Goal: Task Accomplishment & Management: Complete application form

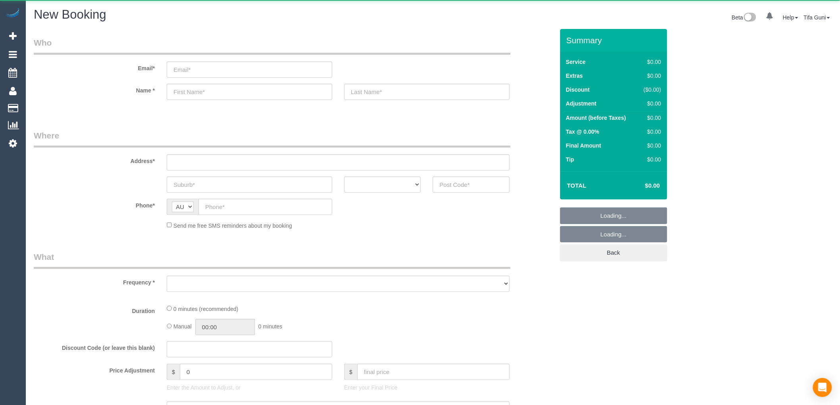
select select "string:AU"
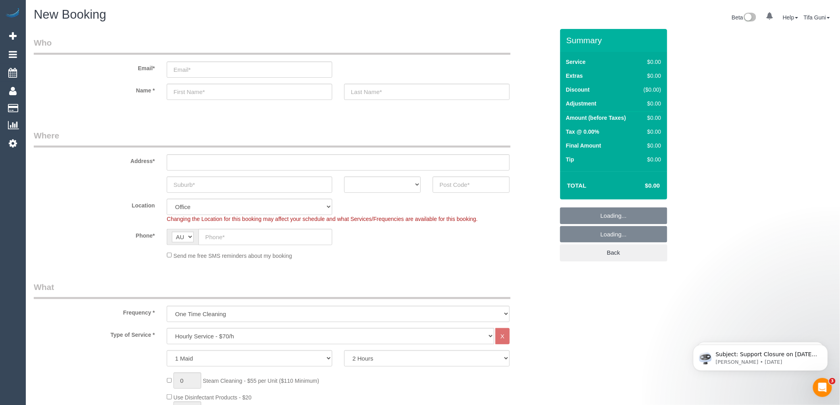
select select "object:2113"
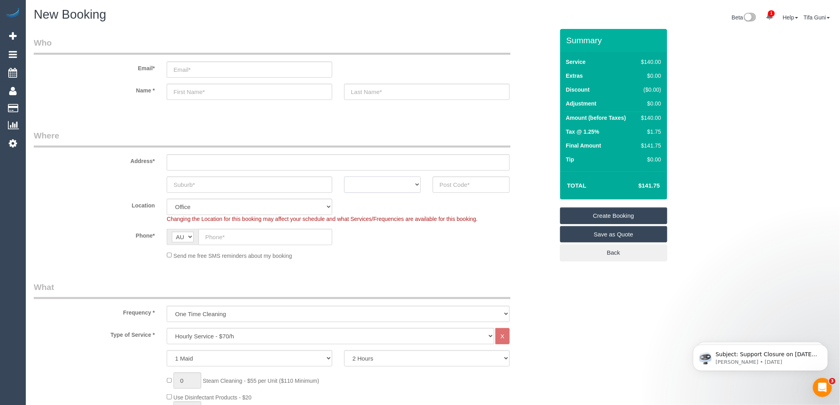
click at [378, 187] on select "ACT NSW NT QLD SA TAS VIC WA" at bounding box center [382, 185] width 77 height 16
select select "VIC"
click at [344, 177] on select "ACT NSW NT QLD SA TAS VIC WA" at bounding box center [382, 185] width 77 height 16
click at [194, 181] on input "text" at bounding box center [250, 185] width 166 height 16
type input "[GEOGRAPHIC_DATA]"
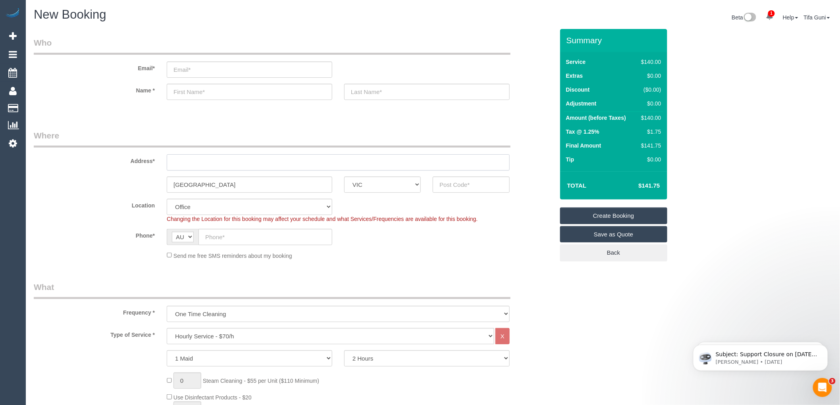
click at [195, 160] on input "text" at bounding box center [338, 162] width 343 height 16
type input "-"
click at [455, 185] on input "text" at bounding box center [471, 185] width 77 height 16
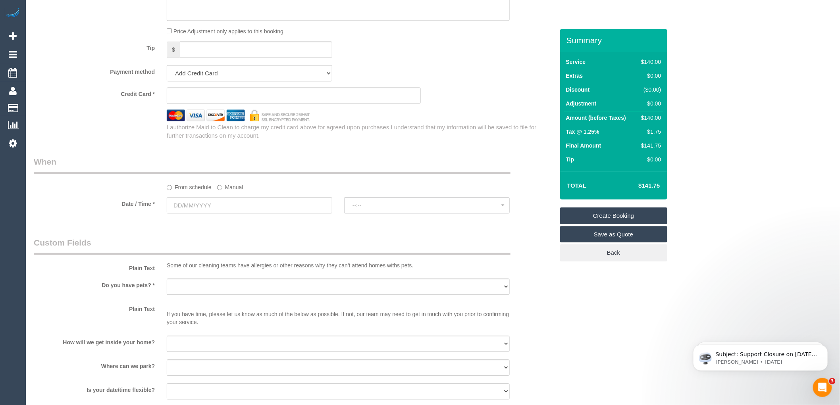
scroll to position [750, 0]
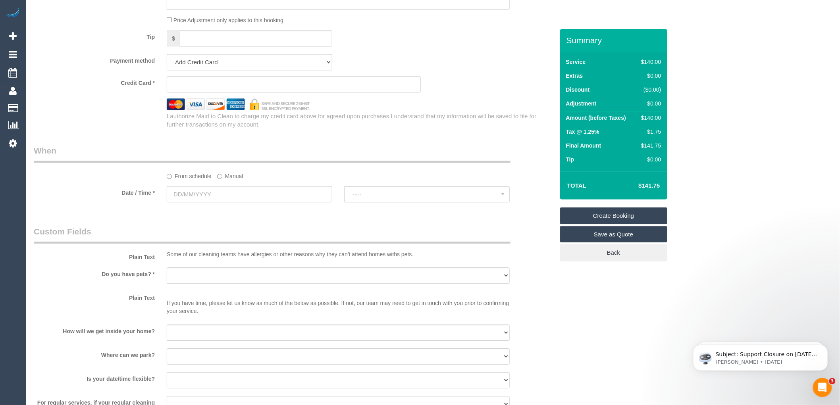
type input "3057"
click at [209, 191] on input "text" at bounding box center [250, 194] width 166 height 16
select select "88"
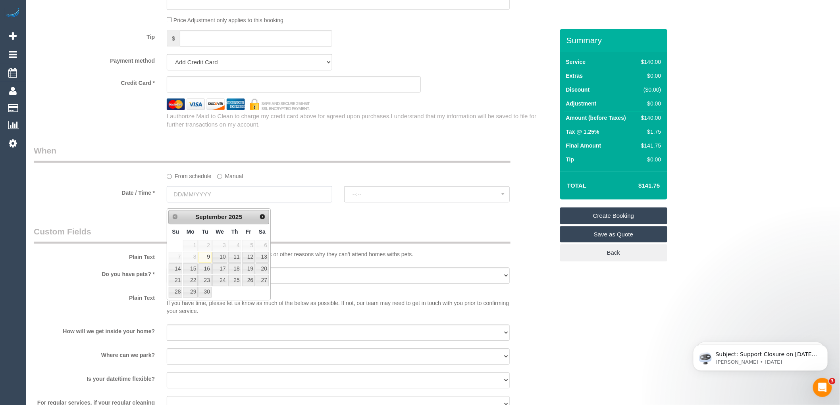
select select "object:2118"
click at [253, 257] on link "12" at bounding box center [248, 257] width 13 height 11
type input "[DATE]"
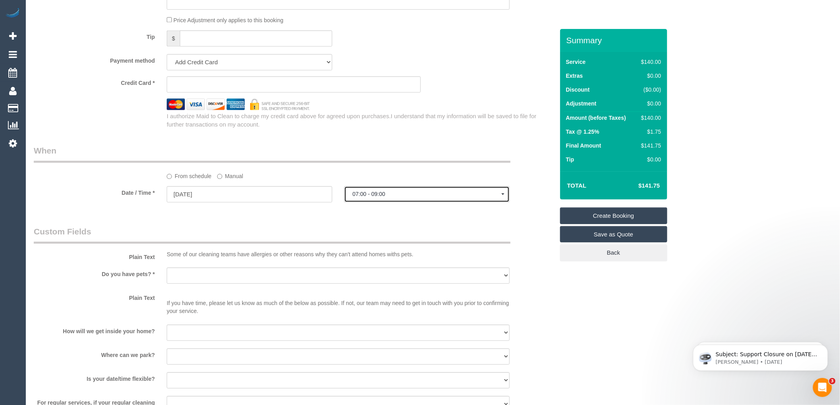
click at [397, 197] on span "07:00 - 09:00" at bounding box center [427, 194] width 149 height 6
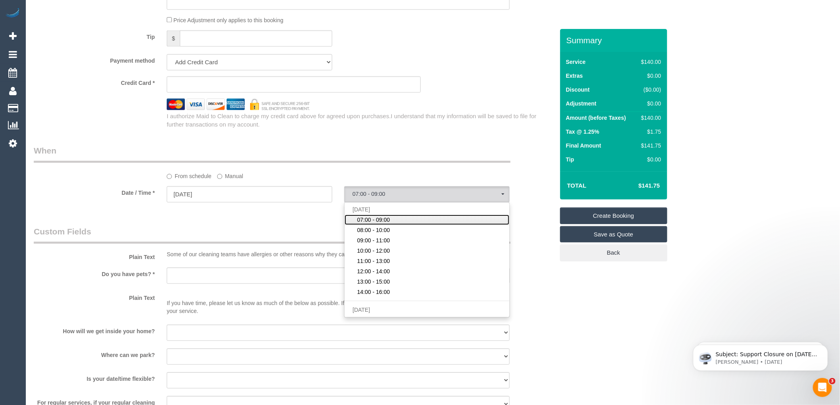
click at [389, 224] on span "07:00 - 09:00" at bounding box center [373, 220] width 33 height 8
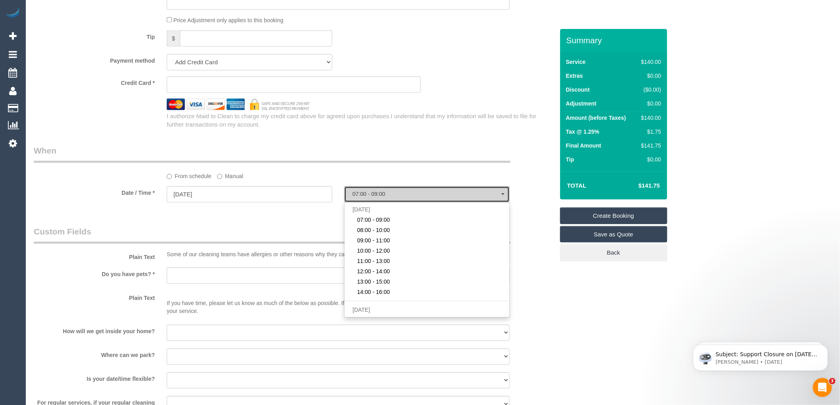
select select "spot1"
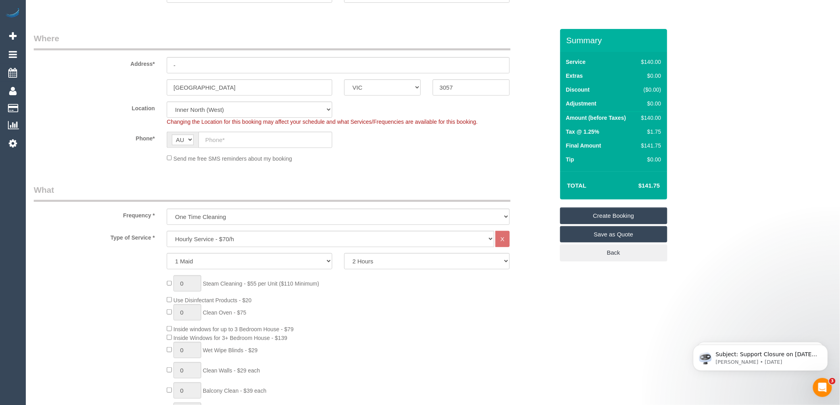
scroll to position [0, 0]
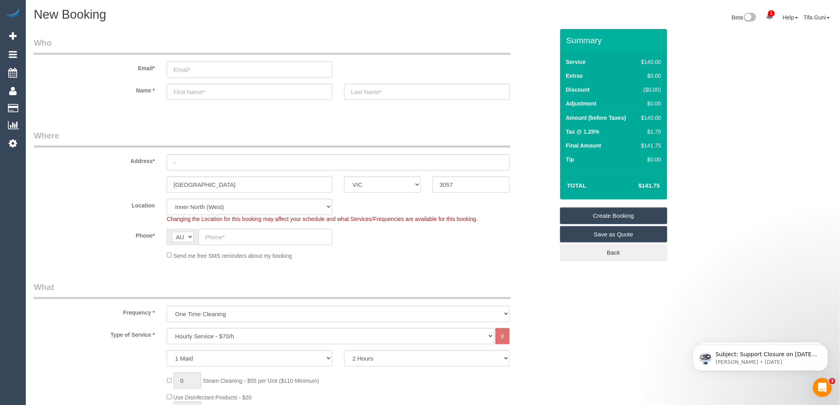
click at [199, 69] on input "email" at bounding box center [250, 70] width 166 height 16
paste input "[EMAIL_ADDRESS][DOMAIN_NAME]"
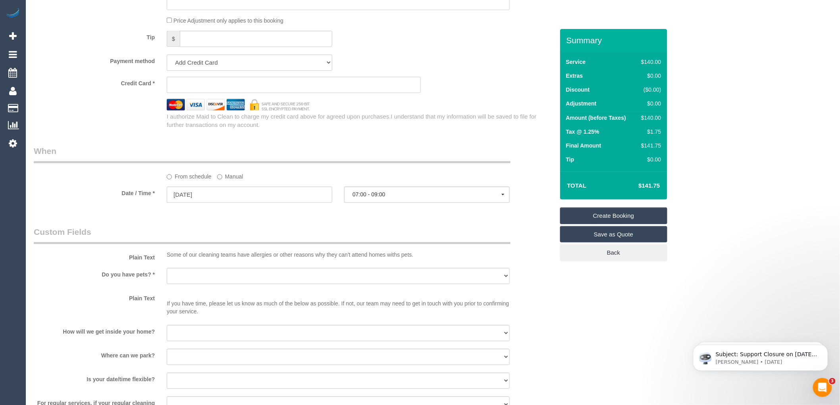
scroll to position [750, 0]
type input "[EMAIL_ADDRESS][DOMAIN_NAME]"
click at [398, 197] on span "07:00 - 09:00" at bounding box center [427, 194] width 149 height 6
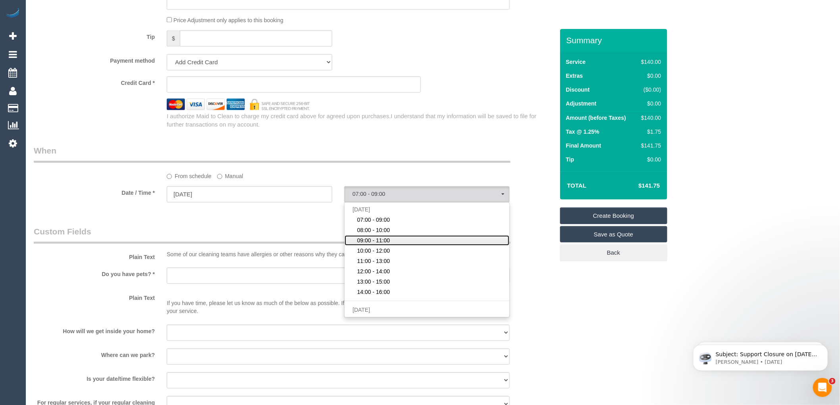
click at [370, 245] on span "09:00 - 11:00" at bounding box center [373, 241] width 33 height 8
select select "spot35"
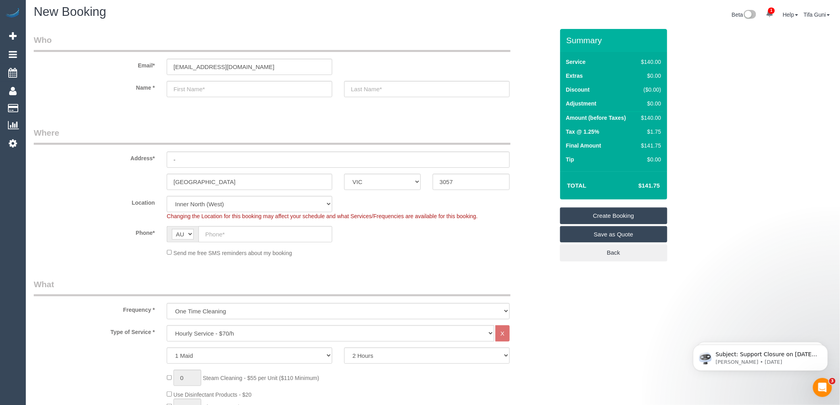
scroll to position [0, 0]
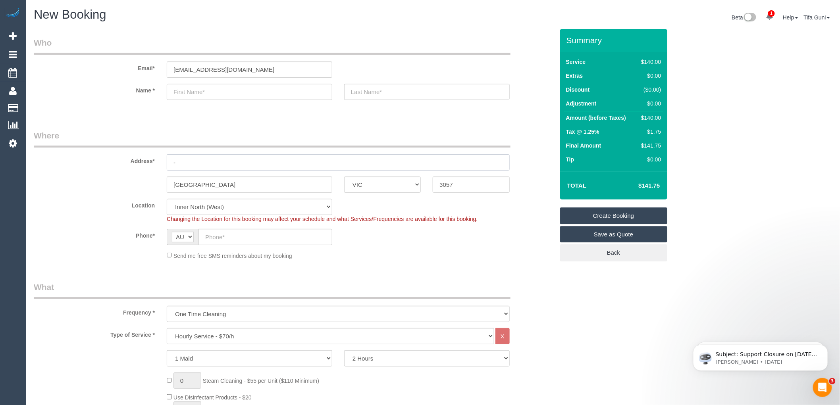
click at [196, 161] on input "-" at bounding box center [338, 162] width 343 height 16
type input "[STREET_ADDRESS][PERSON_NAME]"
click at [215, 239] on input "text" at bounding box center [266, 237] width 134 height 16
paste input "61 407 774 447"
type input "61 407 774 447"
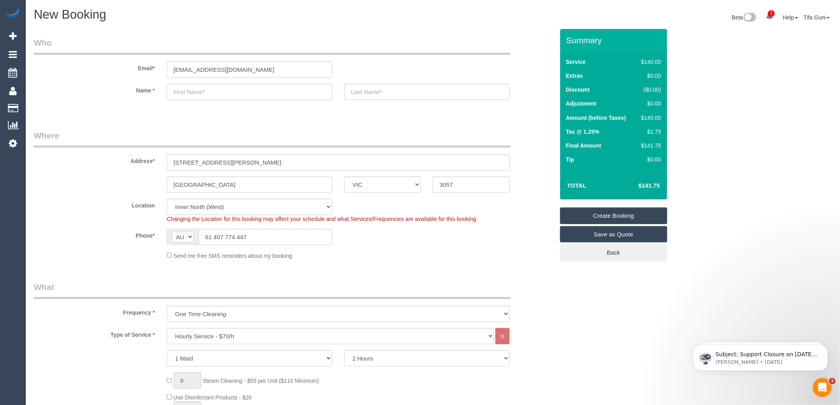
click at [186, 89] on input "text" at bounding box center [250, 92] width 166 height 16
type input "Roasita"
click at [362, 90] on input "text" at bounding box center [427, 92] width 166 height 16
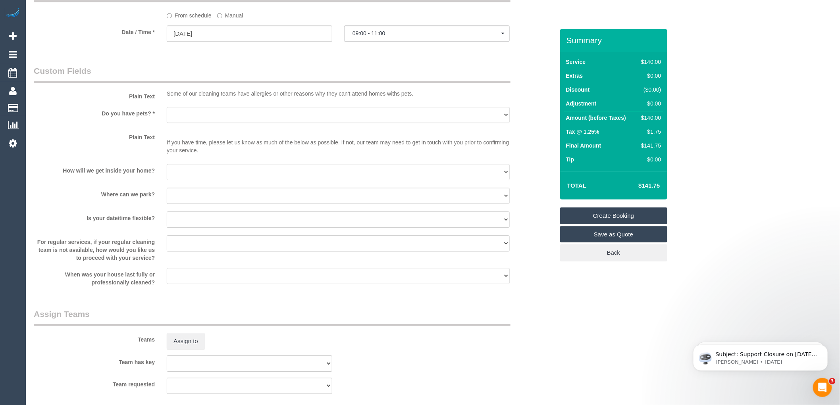
scroll to position [927, 0]
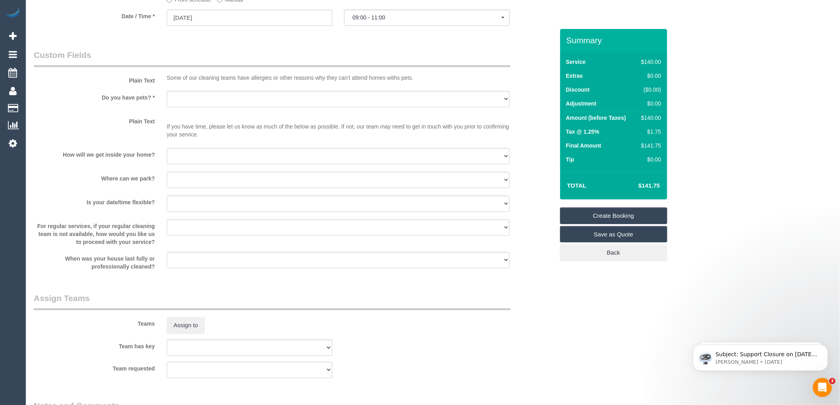
type input "Liveris"
click at [215, 106] on select "Yes - Cats Yes - Dogs No pets Yes - Dogs and Cats Yes - Other" at bounding box center [338, 99] width 343 height 16
select select "number:27"
click at [167, 97] on select "Yes - Cats Yes - Dogs No pets Yes - Dogs and Cats Yes - Other" at bounding box center [338, 99] width 343 height 16
click at [220, 164] on select "I will be home Key will be left (please provide details below) Lock box/Access …" at bounding box center [338, 156] width 343 height 16
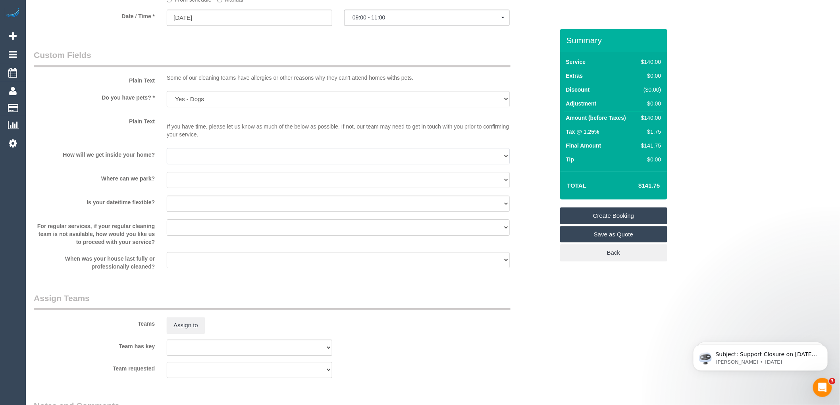
select select "number:14"
click at [167, 154] on select "I will be home Key will be left (please provide details below) Lock box/Access …" at bounding box center [338, 156] width 343 height 16
click at [208, 187] on select "I will provide parking on-site Free street parking Paid street parking (cost wi…" at bounding box center [338, 180] width 343 height 16
select select "number:19"
click at [167, 178] on select "I will provide parking on-site Free street parking Paid street parking (cost wi…" at bounding box center [338, 180] width 343 height 16
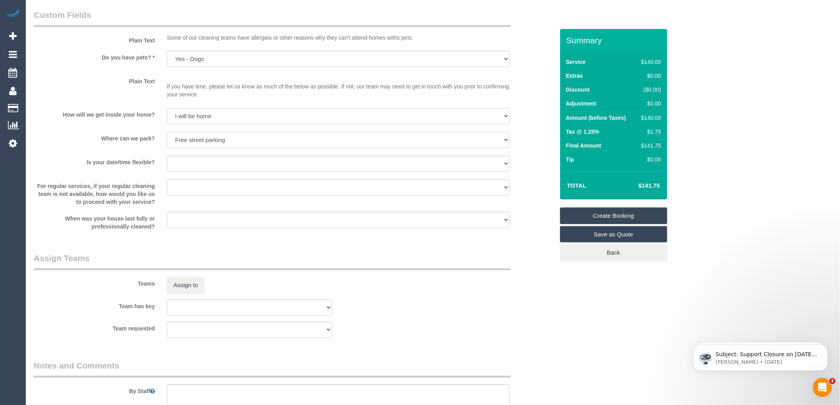
scroll to position [971, 0]
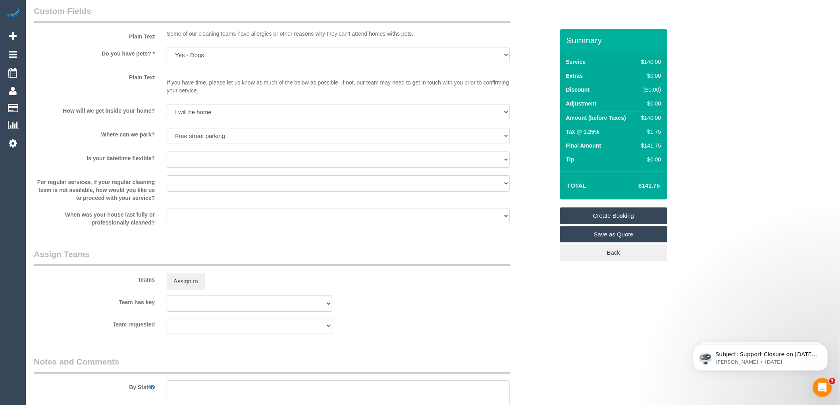
click at [209, 168] on select "Yes - date and time Yes - date but not time Yes - time but not date No - No fle…" at bounding box center [338, 160] width 343 height 16
select select "number:25"
click at [167, 157] on select "Yes - date and time Yes - date but not time Yes - time but not date No - No fle…" at bounding box center [338, 160] width 343 height 16
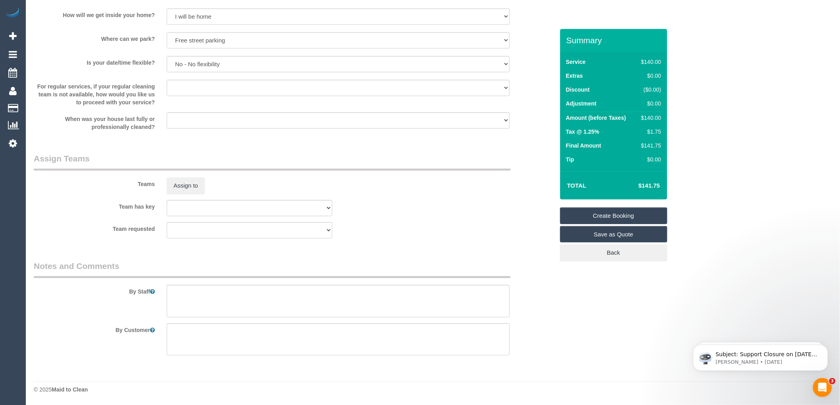
scroll to position [1072, 0]
click at [173, 293] on textarea at bounding box center [338, 301] width 343 height 33
click at [258, 292] on textarea at bounding box center [338, 301] width 343 height 33
click at [299, 289] on textarea at bounding box center [338, 301] width 343 height 33
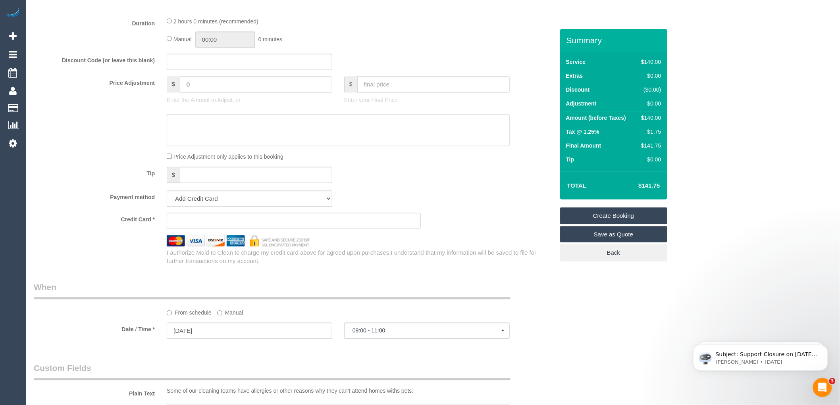
scroll to position [706, 0]
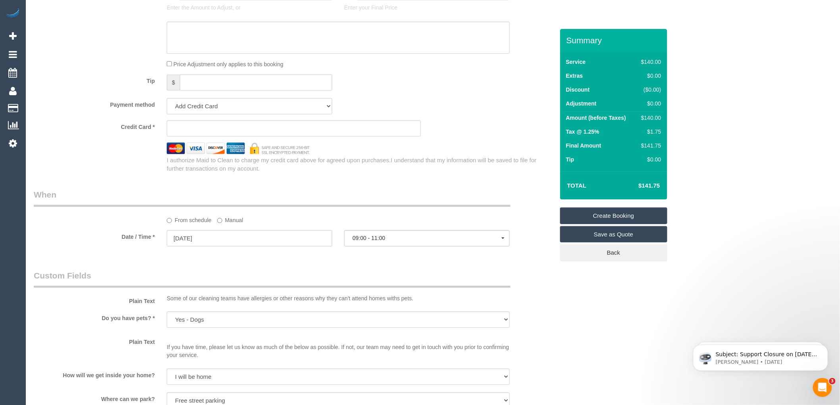
type textarea "Clean Bedroom and in suite and 2 bathrooms"
click at [212, 129] on sui-stripe-card at bounding box center [294, 128] width 254 height 16
click at [532, 92] on div "Tip $" at bounding box center [294, 83] width 533 height 18
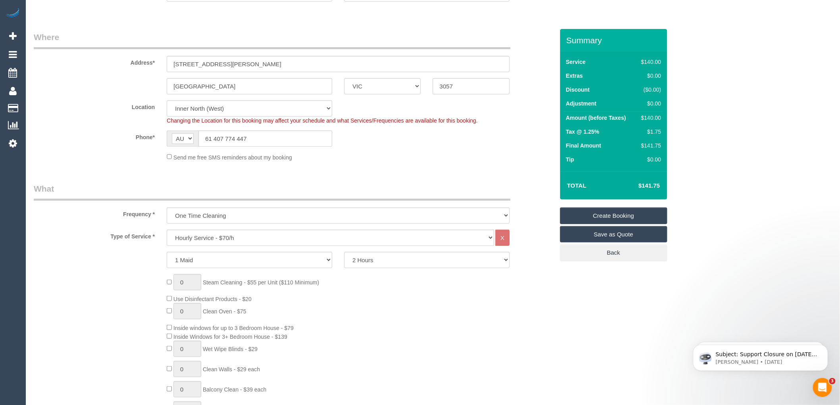
scroll to position [44, 0]
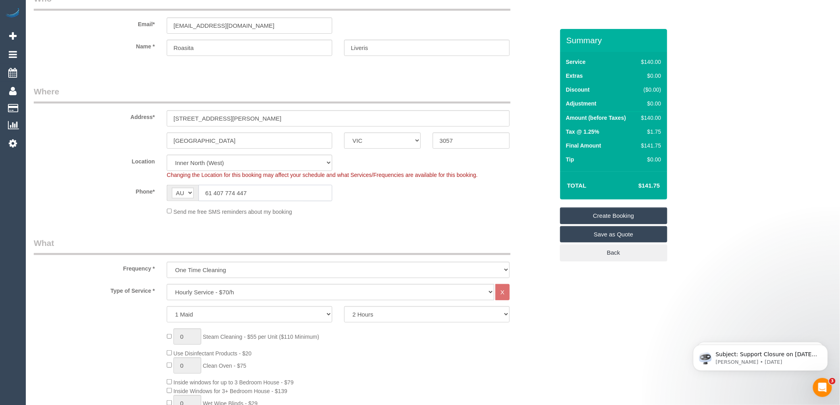
drag, startPoint x: 205, startPoint y: 193, endPoint x: 195, endPoint y: 193, distance: 9.5
click at [195, 193] on div "AF AL DZ AD AO AI AQ AG AR AM AW AU AT AZ BS BH BD BB BY BE BZ BJ BM BT BO BA B…" at bounding box center [250, 193] width 166 height 16
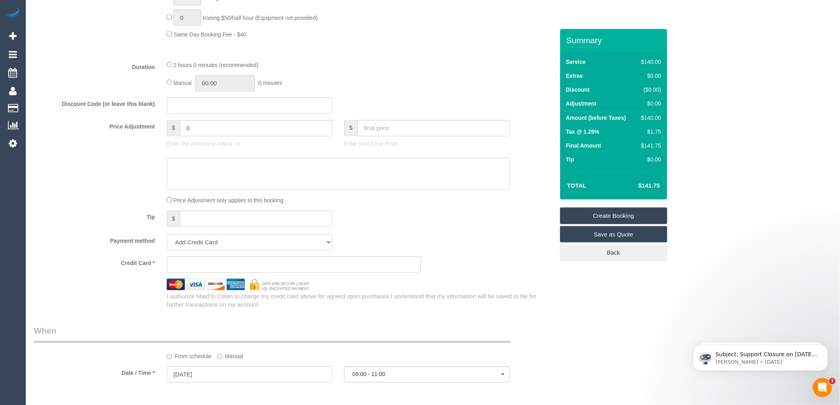
scroll to position [706, 0]
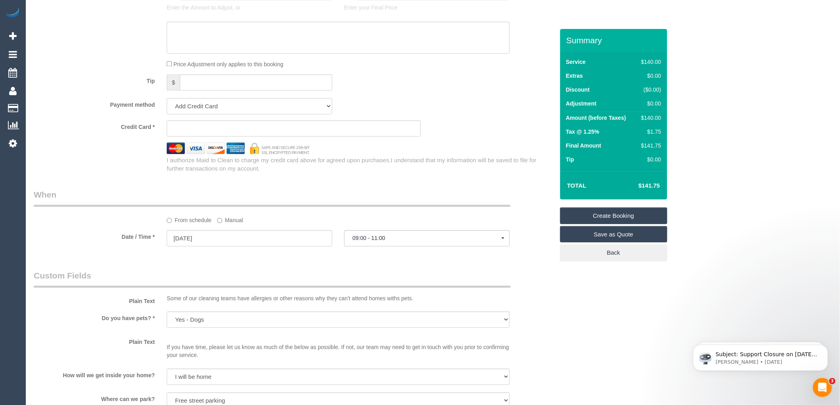
type input "0407 774 447"
click at [187, 246] on input "[DATE]" at bounding box center [250, 238] width 166 height 16
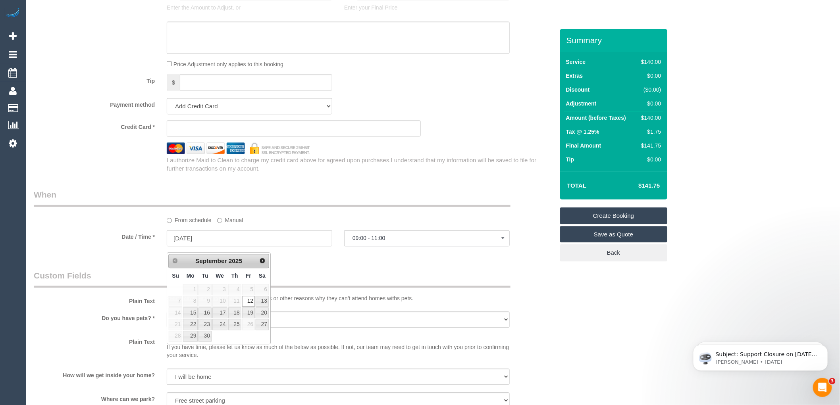
click at [327, 276] on legend "Custom Fields" at bounding box center [272, 279] width 477 height 18
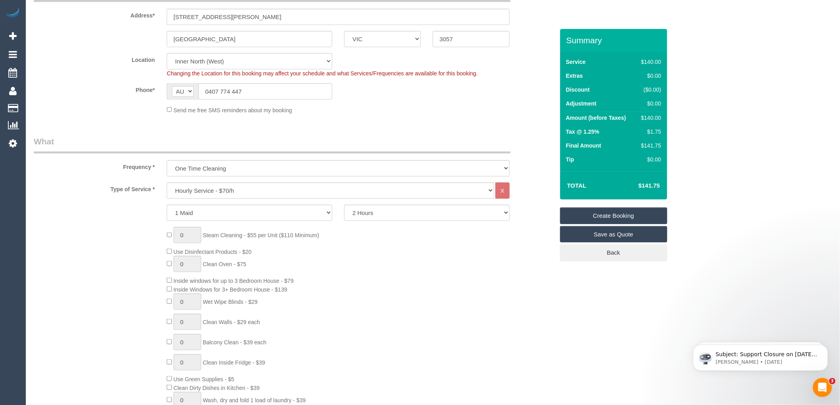
scroll to position [44, 0]
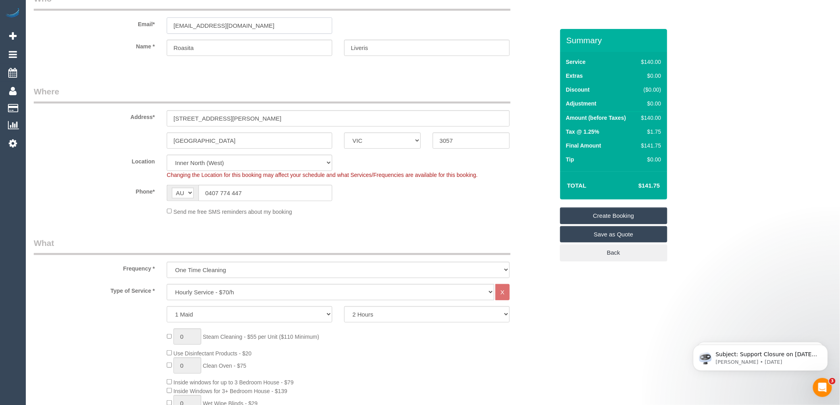
drag, startPoint x: 150, startPoint y: 31, endPoint x: 92, endPoint y: 28, distance: 58.1
click at [92, 28] on div "Email* rositarandazzo@gmail.com" at bounding box center [294, 13] width 533 height 41
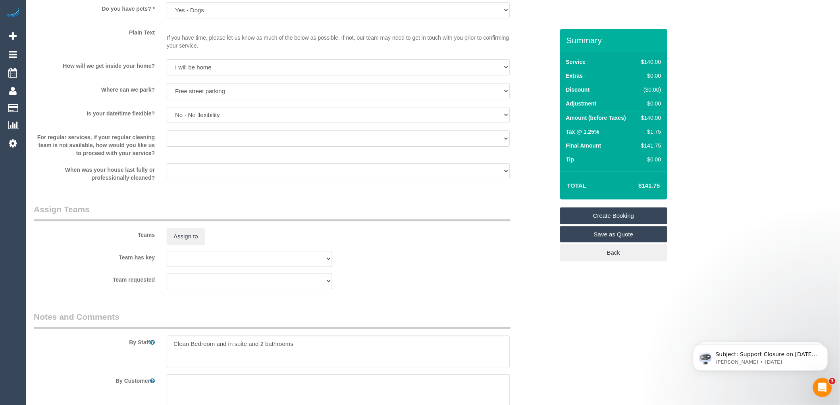
scroll to position [1072, 0]
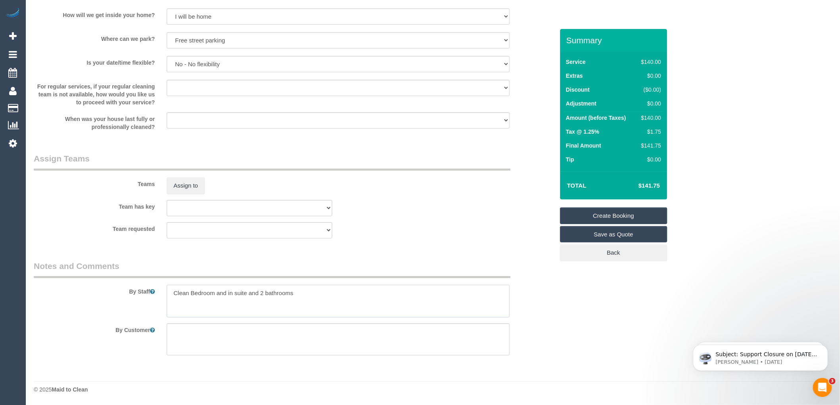
click at [172, 292] on textarea at bounding box center [338, 301] width 343 height 33
click at [217, 291] on textarea at bounding box center [338, 301] width 343 height 33
click at [290, 291] on textarea at bounding box center [338, 301] width 343 height 33
type textarea "2 hours Hourly Rate Clean Bedroom and in suite and 2 bathrooms"
click at [629, 217] on link "Create Booking" at bounding box center [613, 216] width 107 height 17
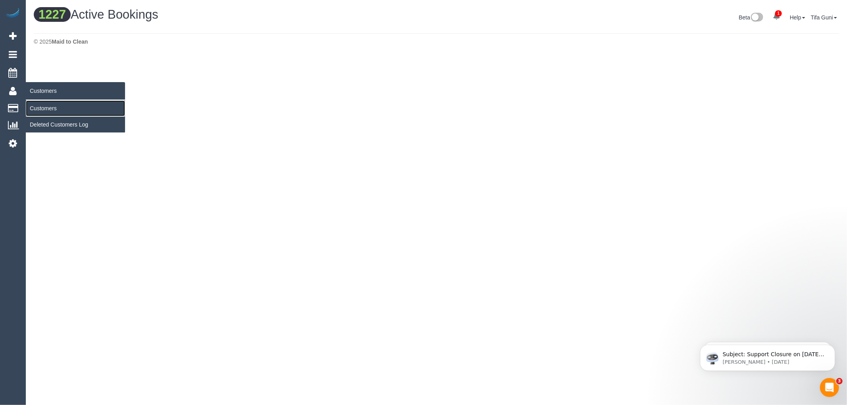
click at [45, 108] on link "Customers" at bounding box center [75, 108] width 99 height 16
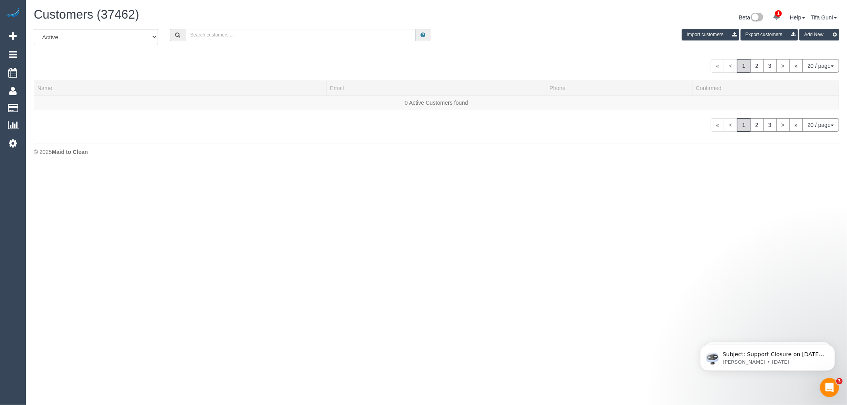
click at [238, 31] on input "text" at bounding box center [300, 35] width 231 height 12
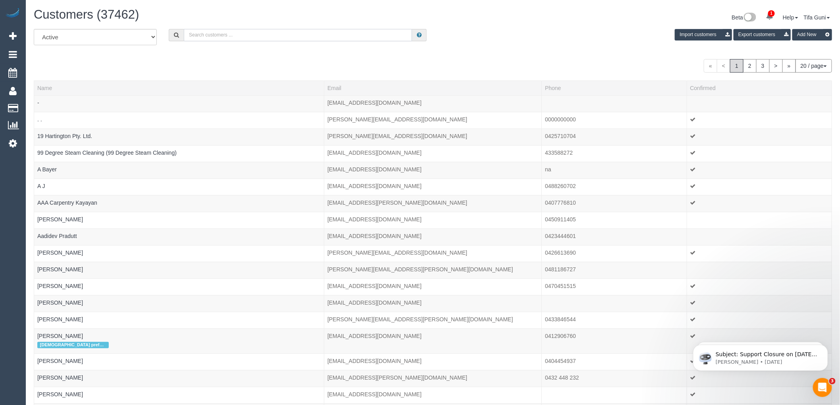
paste input "[EMAIL_ADDRESS][DOMAIN_NAME]"
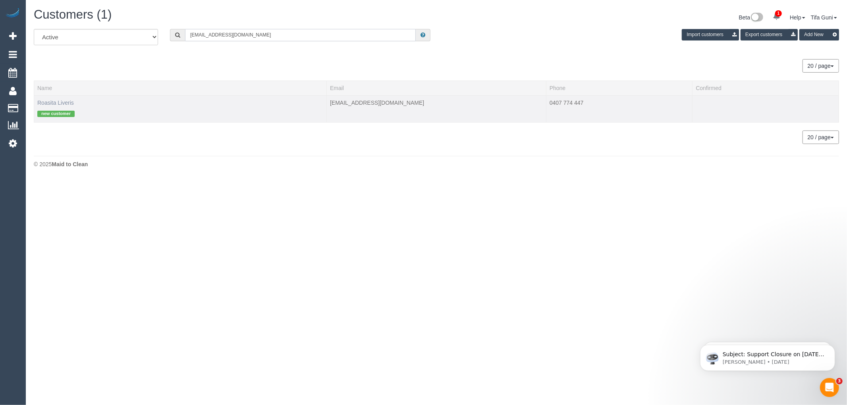
type input "[EMAIL_ADDRESS][DOMAIN_NAME]"
click at [51, 102] on link "Roasita Liveris" at bounding box center [55, 103] width 37 height 6
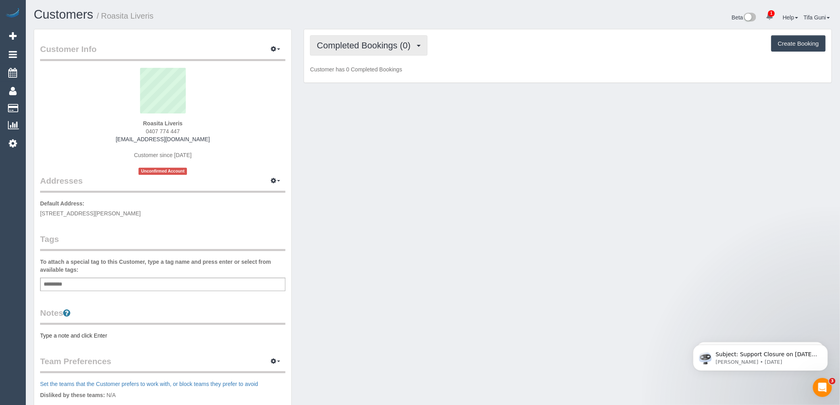
click at [382, 44] on span "Completed Bookings (0)" at bounding box center [366, 46] width 98 height 10
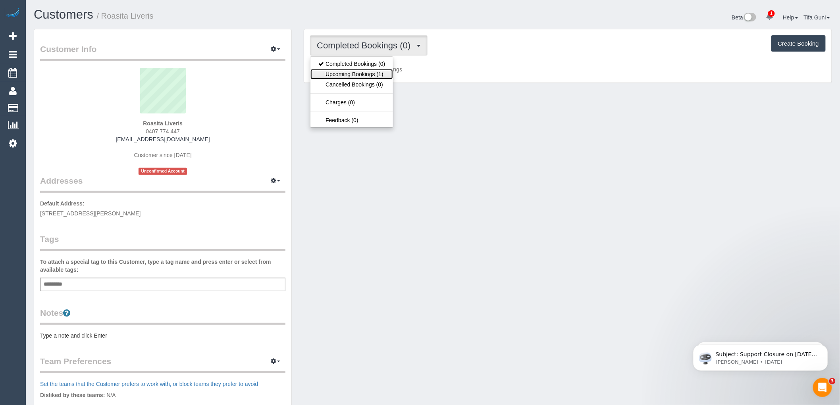
click at [374, 74] on link "Upcoming Bookings (1)" at bounding box center [352, 74] width 83 height 10
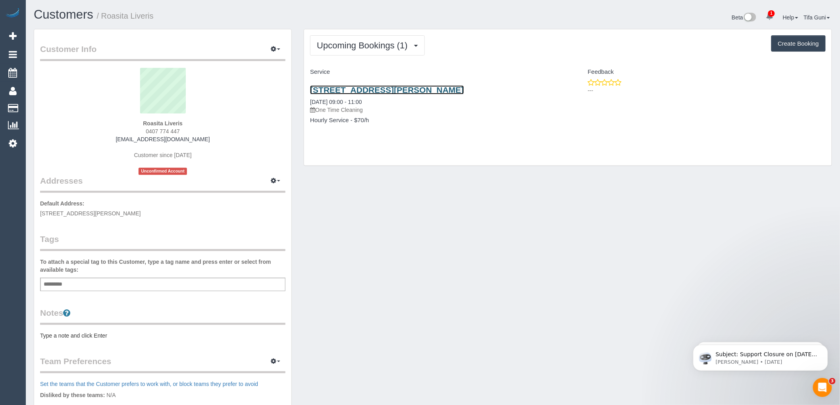
click at [420, 91] on link "28 Arnold Street, Brunswick East, VIC 3057" at bounding box center [387, 89] width 154 height 9
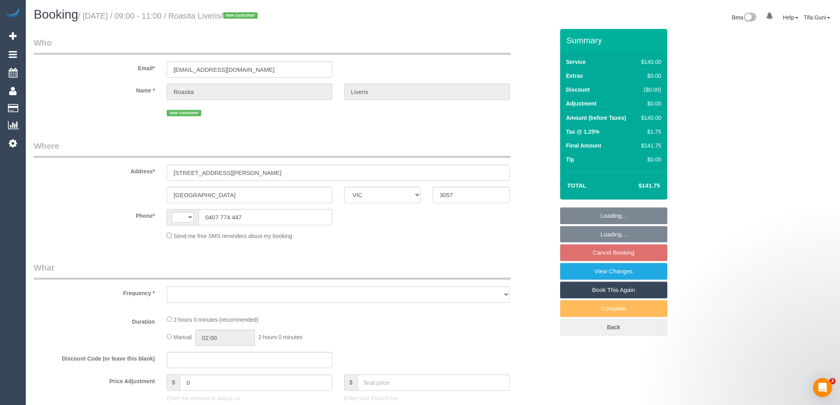
select select "VIC"
select select "string:AU"
select select "object:540"
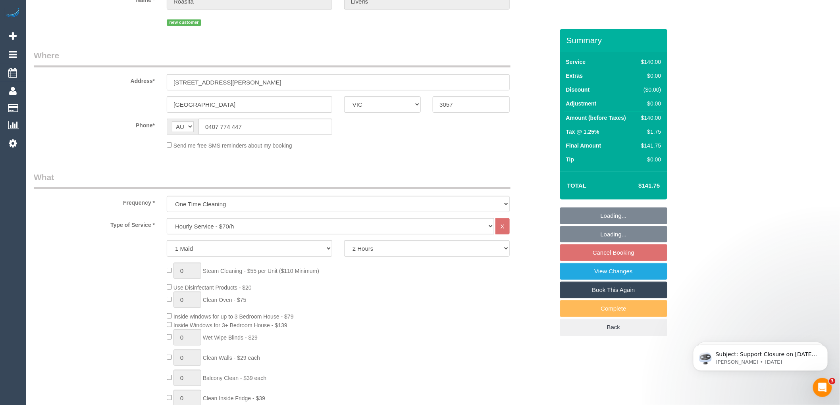
select select "string:stripe-pm_1S5E1g2GScqysDRV1BhDzoQY"
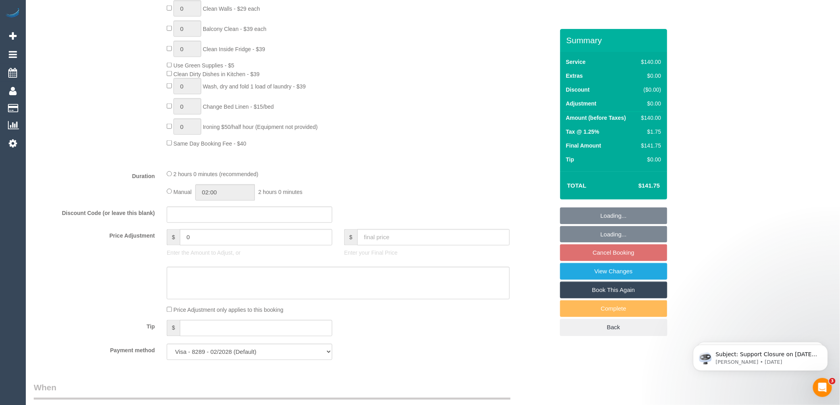
select select "object:711"
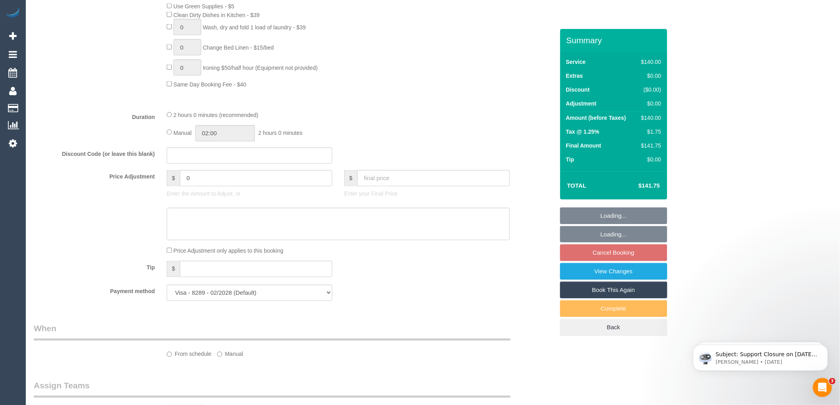
select select "number:27"
select select "number:14"
select select "number:19"
select select "number:25"
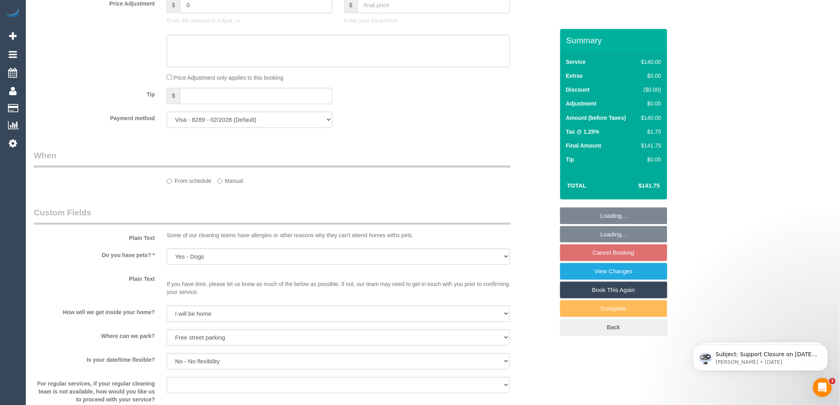
select select "spot1"
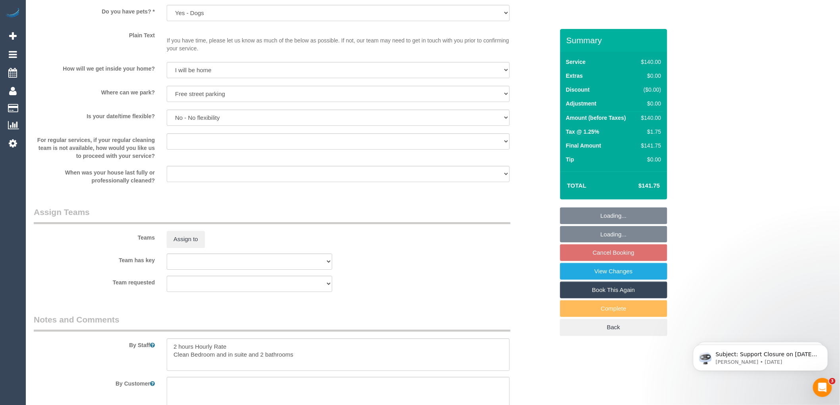
scroll to position [1099, 0]
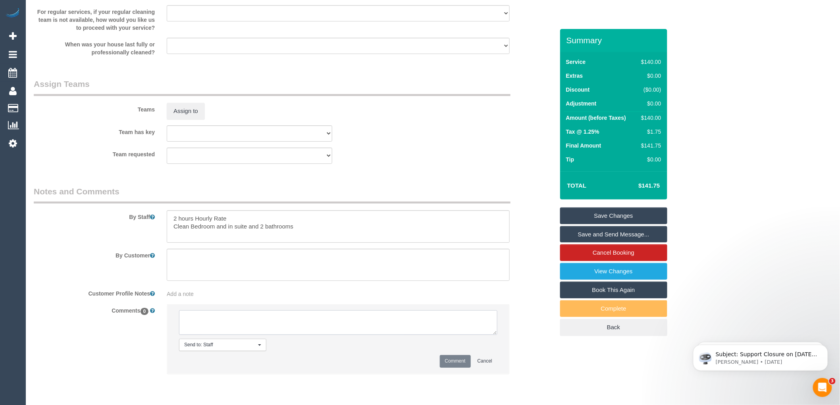
click at [241, 318] on textarea at bounding box center [338, 323] width 319 height 25
type textarea "-"
paste textarea "Flexibility dates: Flexibility times: Notes: knows we need to review Contact vi…"
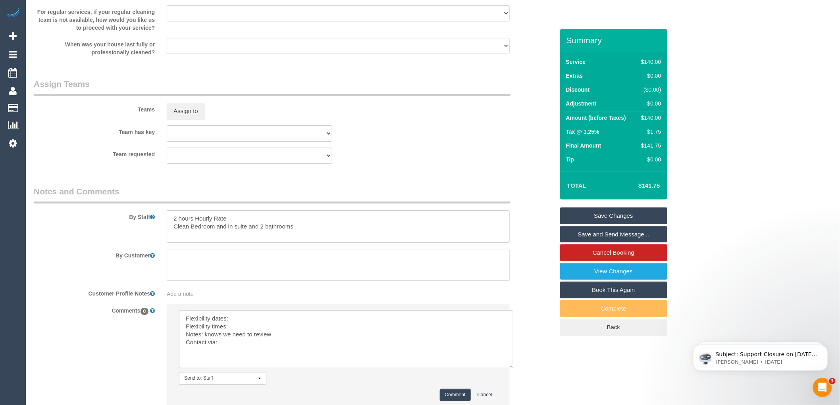
scroll to position [0, 0]
drag, startPoint x: 492, startPoint y: 339, endPoint x: 528, endPoint y: 403, distance: 72.9
click at [514, 369] on textarea at bounding box center [346, 340] width 334 height 58
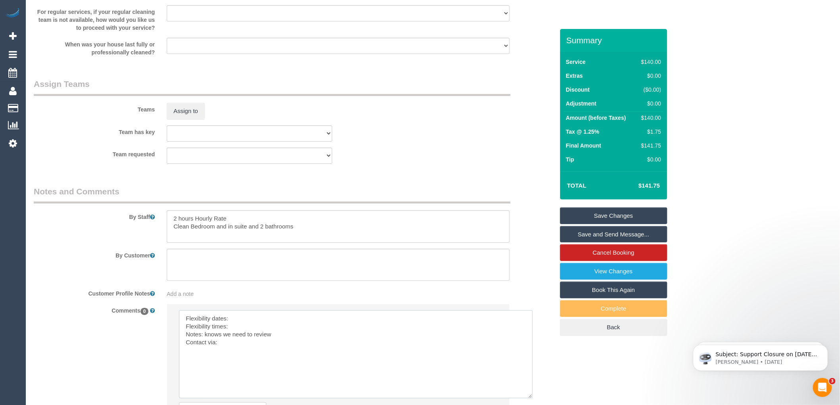
click at [237, 323] on textarea at bounding box center [356, 355] width 354 height 88
click at [236, 332] on textarea at bounding box center [356, 355] width 354 height 88
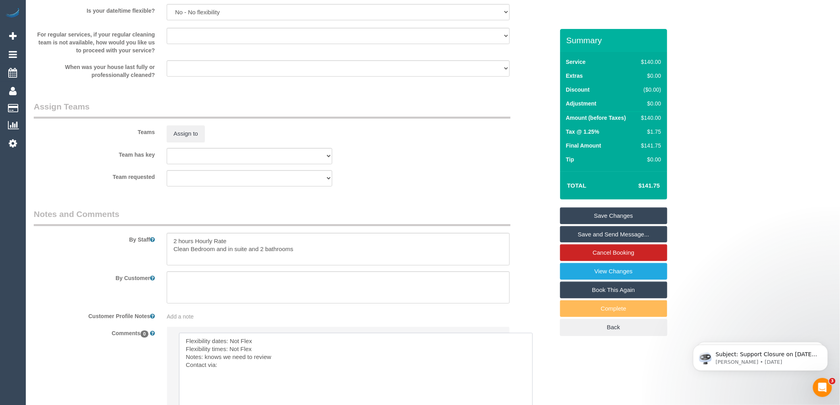
scroll to position [1055, 0]
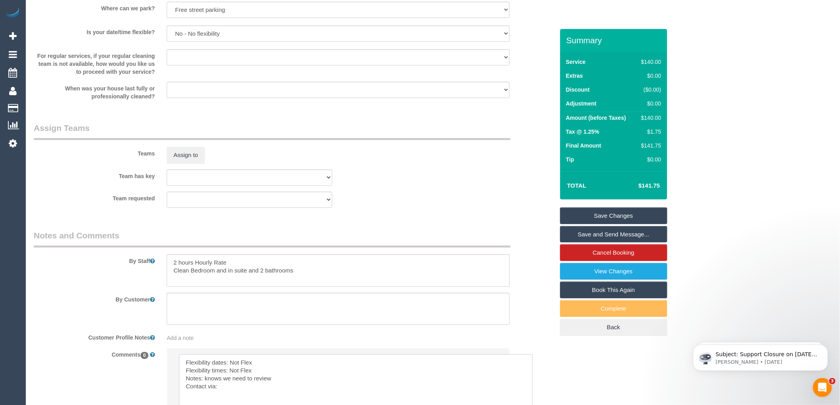
click at [227, 394] on textarea at bounding box center [356, 399] width 354 height 88
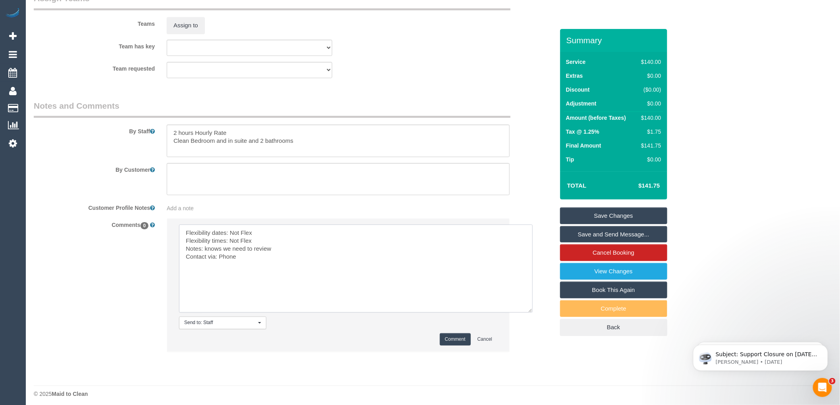
scroll to position [1195, 0]
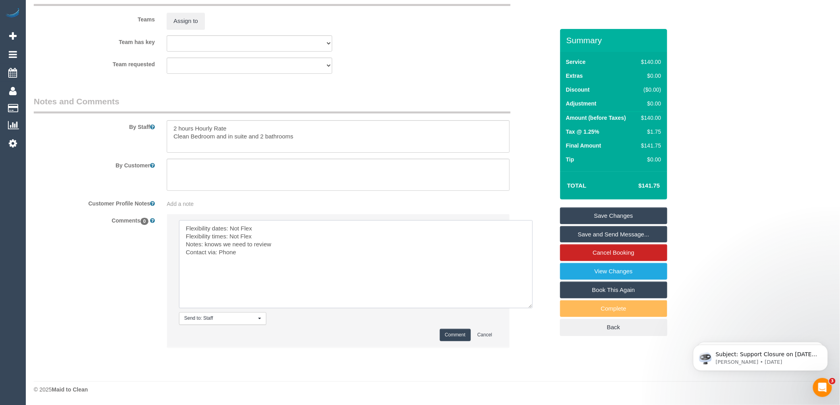
type textarea "Flexibility dates: Not Flex Flexibility times: Not Flex Notes: knows we need to…"
click at [450, 336] on button "Comment" at bounding box center [455, 335] width 31 height 12
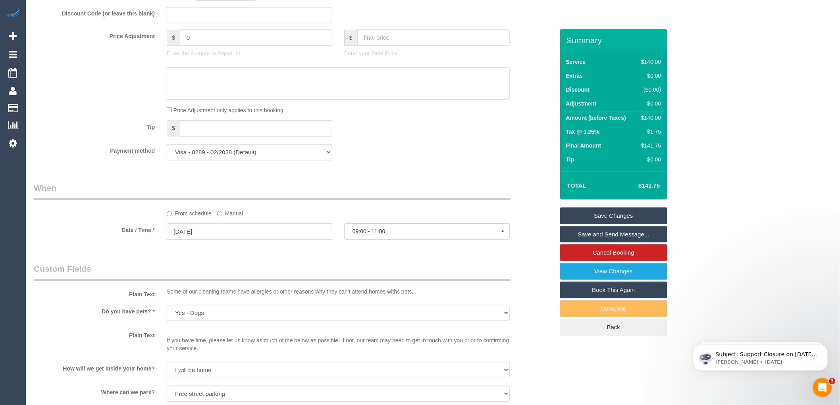
scroll to position [577, 0]
